Goal: Go to known website: Access a specific website the user already knows

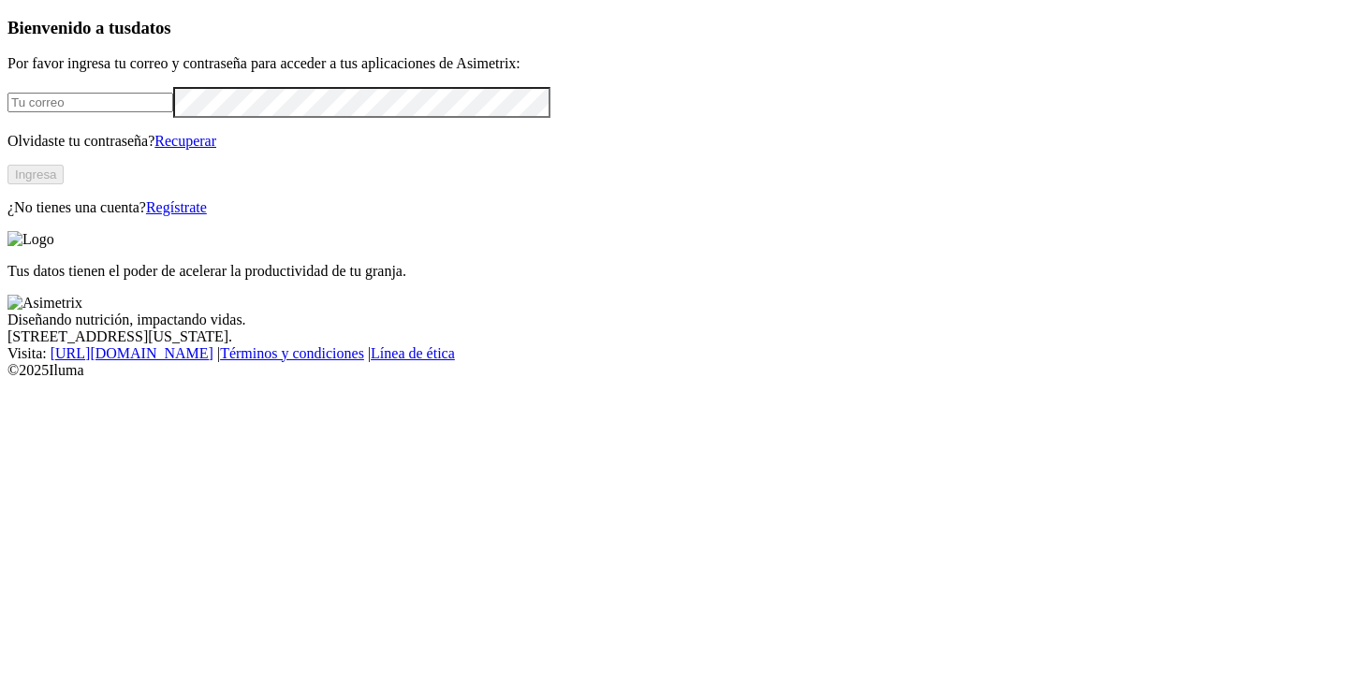
type input "alejandro.henaov@gmail.com"
click at [64, 184] on button "Ingresa" at bounding box center [35, 175] width 56 height 20
